Goal: Task Accomplishment & Management: Complete application form

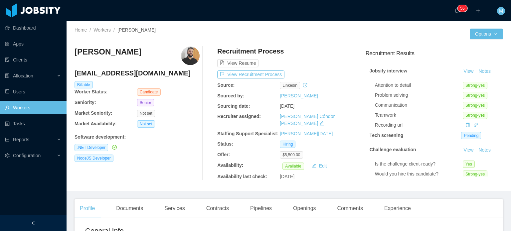
click at [19, 186] on div "Dashboard Apps Clients Allocation Users Workers Tasks Reports Configuration" at bounding box center [33, 99] width 67 height 199
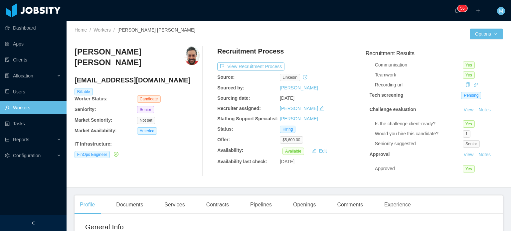
click at [230, 59] on div "Recruitment Process" at bounding box center [279, 53] width 125 height 13
click at [230, 68] on button "View Recruitment Process" at bounding box center [250, 67] width 67 height 8
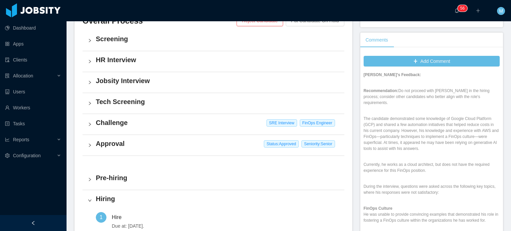
scroll to position [45, 0]
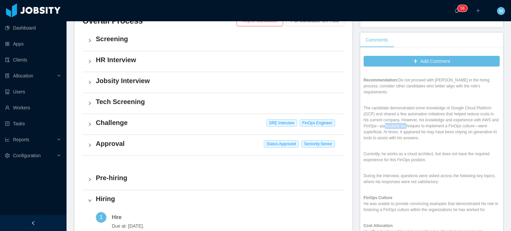
drag, startPoint x: 389, startPoint y: 110, endPoint x: 410, endPoint y: 111, distance: 21.4
click at [410, 111] on p "The candidate demonstrated some knowledge of Google Cloud Platform (GCP) and sh…" at bounding box center [432, 123] width 136 height 36
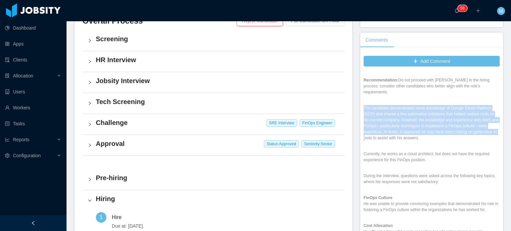
drag, startPoint x: 387, startPoint y: 121, endPoint x: 435, endPoint y: 125, distance: 48.5
click at [435, 125] on div "Senior FinOps Engineer - MHE Daniel's Feedback: Recommendation: Do not proceed …" at bounding box center [432, 190] width 136 height 270
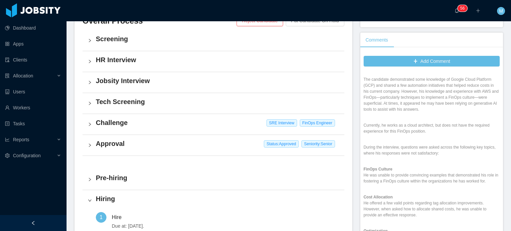
scroll to position [79, 0]
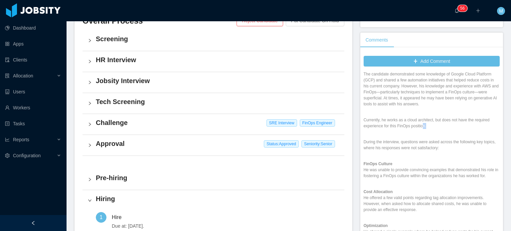
drag, startPoint x: 419, startPoint y: 109, endPoint x: 430, endPoint y: 112, distance: 10.9
click at [430, 117] on p "Currently, he works as a cloud architect, but does not have the required experi…" at bounding box center [432, 123] width 136 height 12
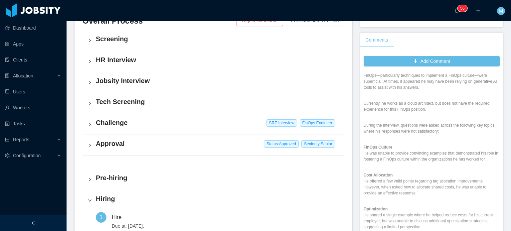
scroll to position [97, 0]
drag, startPoint x: 422, startPoint y: 110, endPoint x: 466, endPoint y: 121, distance: 45.0
click at [466, 121] on div "Senior FinOps Engineer - MHE Daniel's Feedback: Recommendation: Do not proceed …" at bounding box center [432, 139] width 136 height 270
click at [467, 122] on div "Senior FinOps Engineer - MHE Daniel's Feedback: Recommendation: Do not proceed …" at bounding box center [432, 139] width 136 height 270
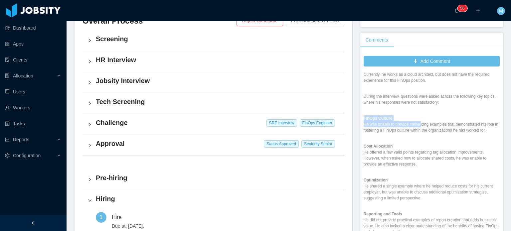
drag, startPoint x: 423, startPoint y: 112, endPoint x: 447, endPoint y: 126, distance: 27.2
click at [447, 126] on div "Senior FinOps Engineer - MHE Daniel's Feedback: Recommendation: Do not proceed …" at bounding box center [432, 111] width 136 height 270
click at [449, 127] on div "Senior FinOps Engineer - MHE Daniel's Feedback: Recommendation: Do not proceed …" at bounding box center [432, 111] width 136 height 270
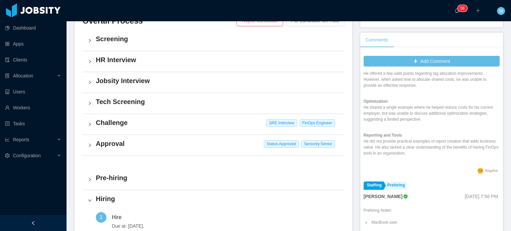
scroll to position [200, 0]
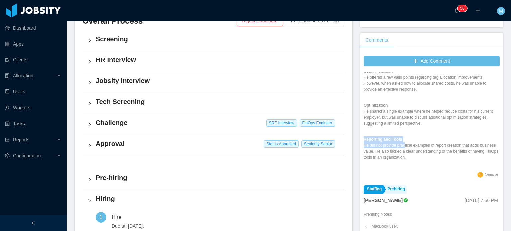
drag, startPoint x: 408, startPoint y: 138, endPoint x: 436, endPoint y: 155, distance: 32.7
click at [436, 155] on div "Senior FinOps Engineer - MHE Daniel's Feedback: Recommendation: Do not proceed …" at bounding box center [432, 36] width 136 height 270
click at [437, 155] on div "Senior FinOps Engineer - MHE Daniel's Feedback: Recommendation: Do not proceed …" at bounding box center [432, 36] width 136 height 270
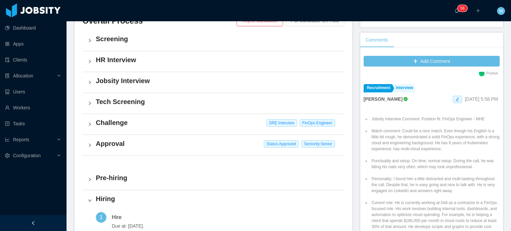
scroll to position [707, 0]
click at [456, 99] on icon "icon: edit" at bounding box center [458, 101] width 4 height 4
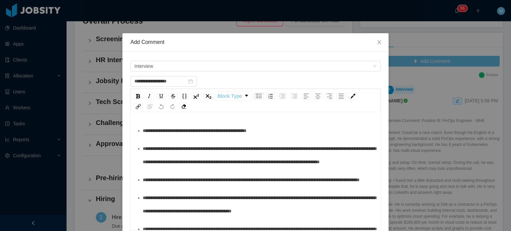
click at [358, 148] on span "**********" at bounding box center [259, 155] width 233 height 18
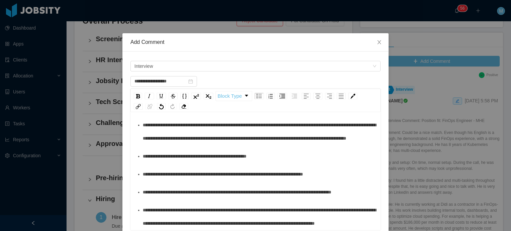
scroll to position [109, 0]
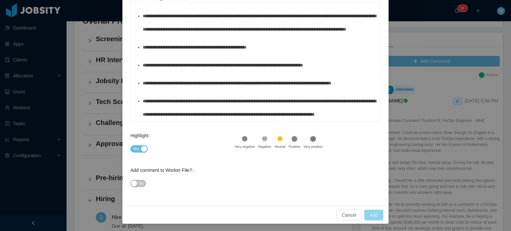
click at [374, 220] on button "Add" at bounding box center [373, 215] width 19 height 11
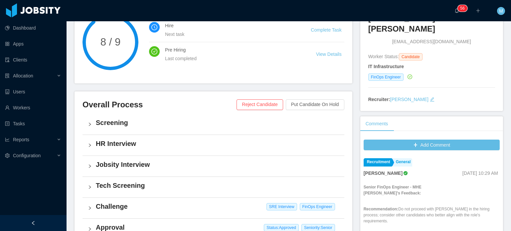
scroll to position [0, 0]
